Goal: Communication & Community: Answer question/provide support

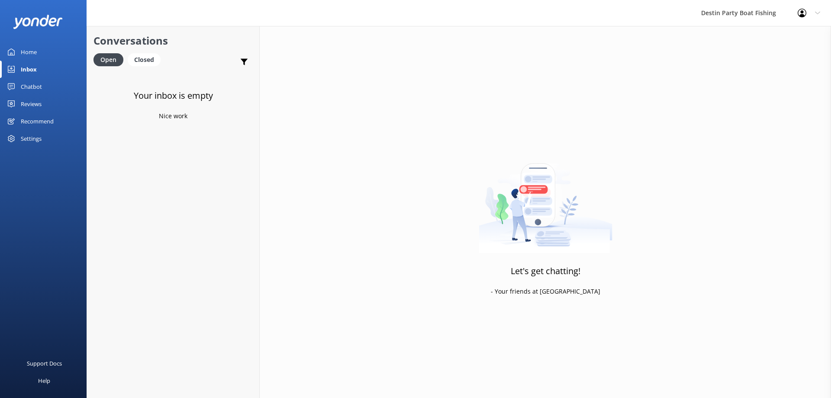
click at [23, 69] on div "Inbox" at bounding box center [29, 69] width 16 height 17
click at [33, 87] on div "Chatbot" at bounding box center [31, 86] width 21 height 17
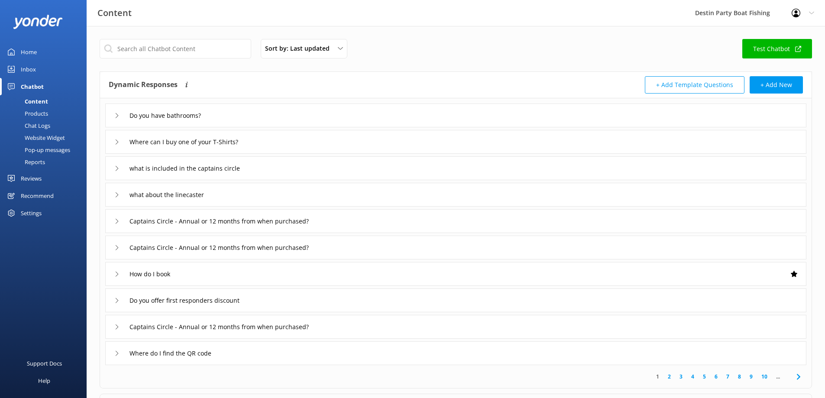
click at [31, 180] on div "Reviews" at bounding box center [31, 178] width 21 height 17
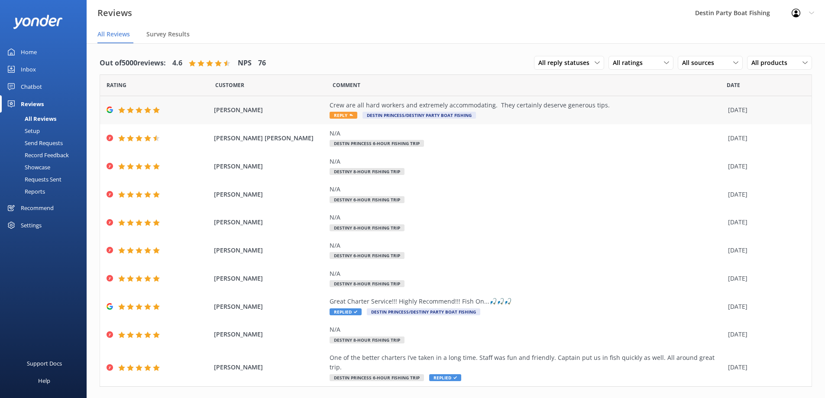
click at [349, 116] on icon at bounding box center [350, 114] width 3 height 3
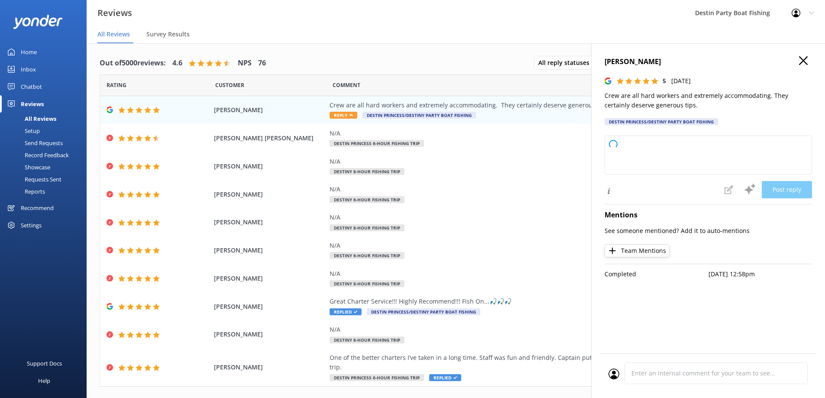
type textarea "Thank you so much for your kind words and generous rating! We're thrilled to he…"
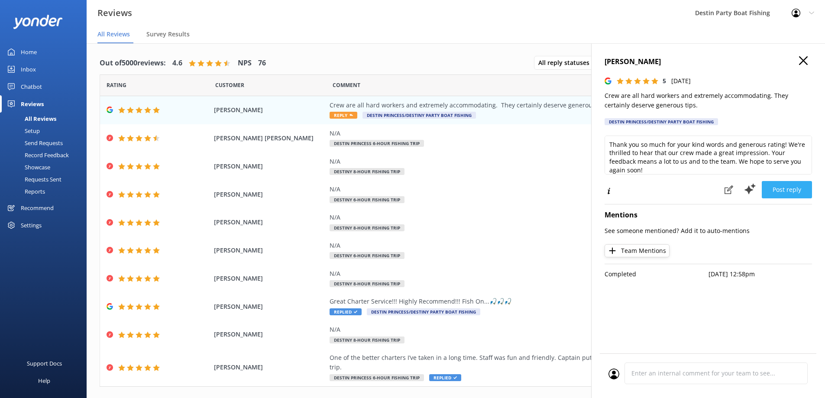
click at [786, 192] on button "Post reply" at bounding box center [786, 189] width 50 height 17
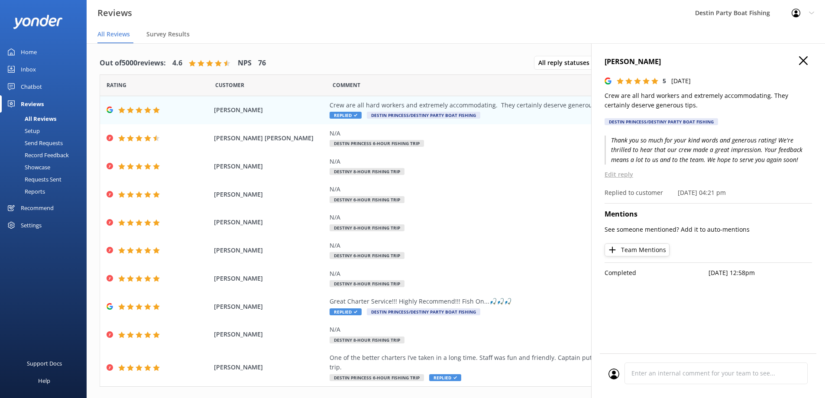
click at [25, 68] on div "Inbox" at bounding box center [28, 69] width 15 height 17
